Goal: Navigation & Orientation: Find specific page/section

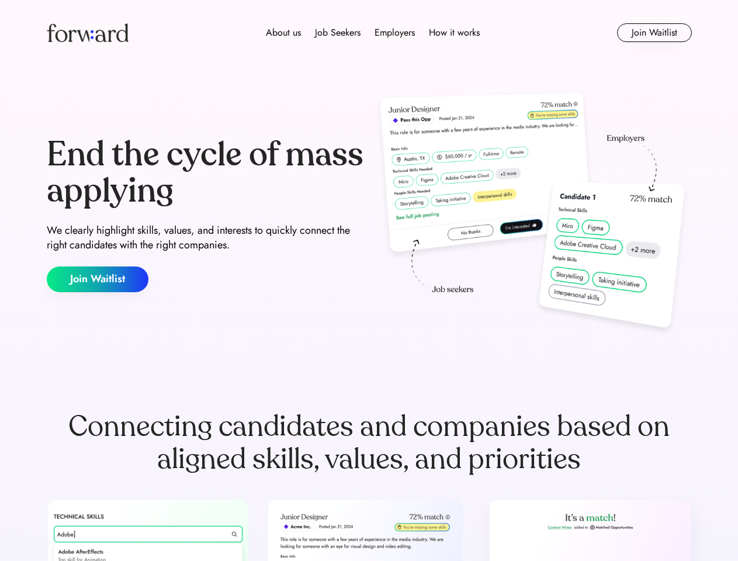
click at [369, 280] on div "End the cycle of mass applying We clearly highlight skills, values, and interes…" at bounding box center [369, 214] width 645 height 251
click at [369, 33] on div "About us Job Seekers Employers How it works" at bounding box center [373, 33] width 460 height 14
click at [88, 33] on img at bounding box center [88, 32] width 82 height 19
click at [373, 33] on div "About us Job Seekers Employers How it works" at bounding box center [373, 33] width 460 height 14
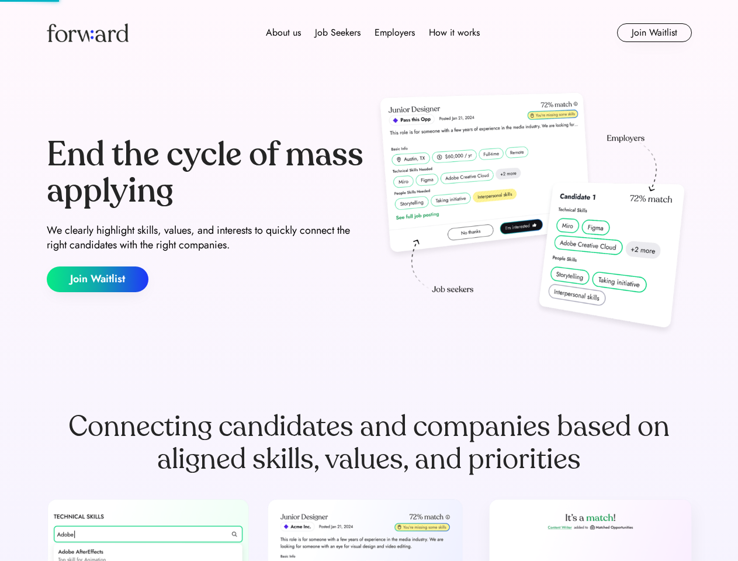
click at [283, 33] on div "About us" at bounding box center [283, 33] width 35 height 14
click at [338, 33] on div "Job Seekers" at bounding box center [338, 33] width 46 height 14
click at [394, 33] on div "Employers" at bounding box center [395, 33] width 40 height 14
